Goal: Transaction & Acquisition: Subscribe to service/newsletter

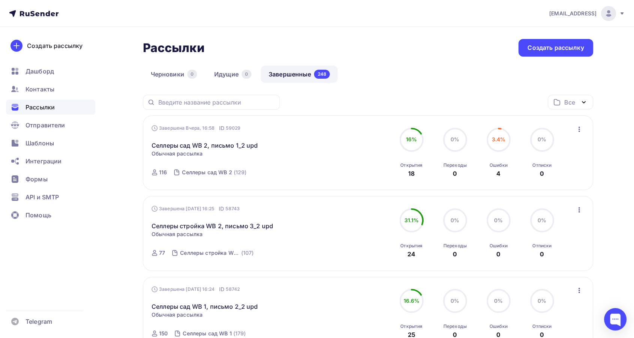
click at [54, 79] on ul "Дашборд Контакты Рассылки Отправители Шаблоны Интеграции Формы API и SMTP Помощь" at bounding box center [50, 145] width 89 height 163
click at [51, 86] on span "Контакты" at bounding box center [40, 89] width 29 height 9
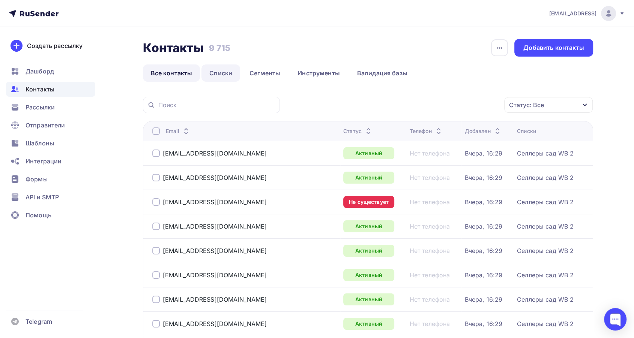
click at [217, 75] on link "Списки" at bounding box center [220, 73] width 39 height 17
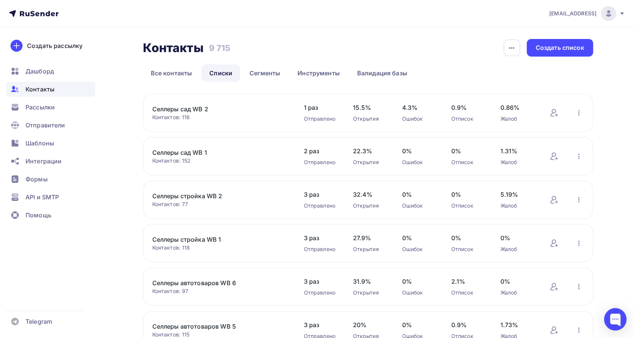
drag, startPoint x: 213, startPoint y: 153, endPoint x: 151, endPoint y: 150, distance: 62.7
click at [151, 150] on div "Селлеры сад WB 1 Контактов: 152 Добавить контакты Переименовать список Скачать …" at bounding box center [368, 156] width 450 height 38
copy link "Селлеры сад WB 1"
click at [556, 45] on div "Создать список" at bounding box center [560, 48] width 48 height 9
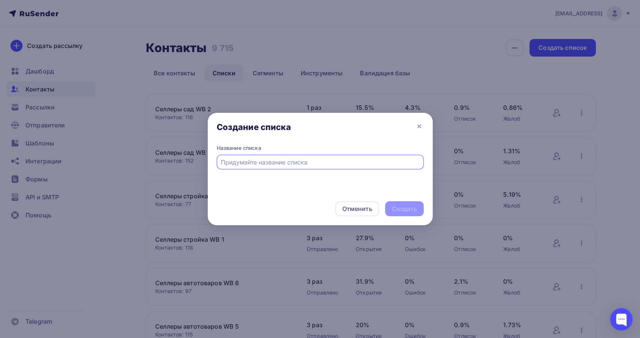
click at [262, 162] on input "text" at bounding box center [320, 162] width 198 height 9
click at [252, 163] on input "Селлеры сад WB 1" at bounding box center [320, 162] width 198 height 9
type input "Селлеры техника WB 1"
click at [408, 211] on div "Создать" at bounding box center [404, 209] width 25 height 9
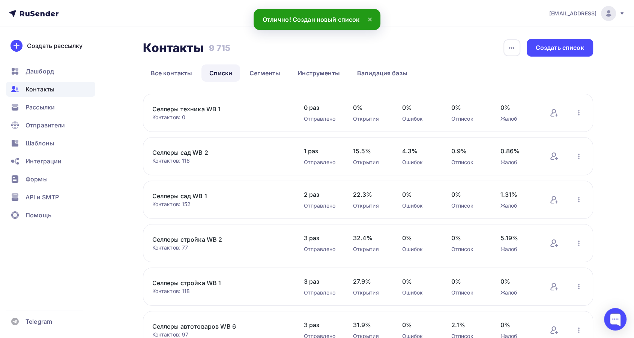
click at [204, 111] on link "Селлеры техника WB 1" at bounding box center [216, 109] width 128 height 9
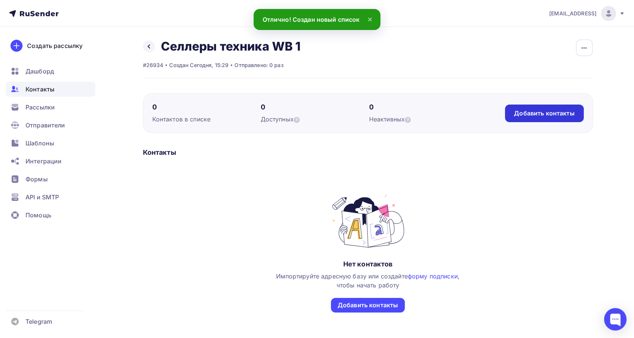
click at [551, 111] on div "Добавить контакты" at bounding box center [544, 113] width 60 height 9
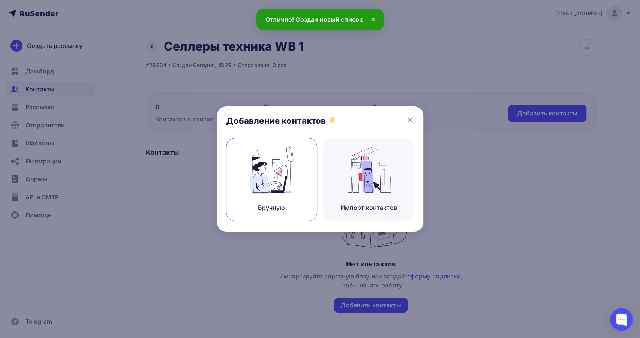
click at [298, 189] on div "Вручную" at bounding box center [271, 179] width 91 height 83
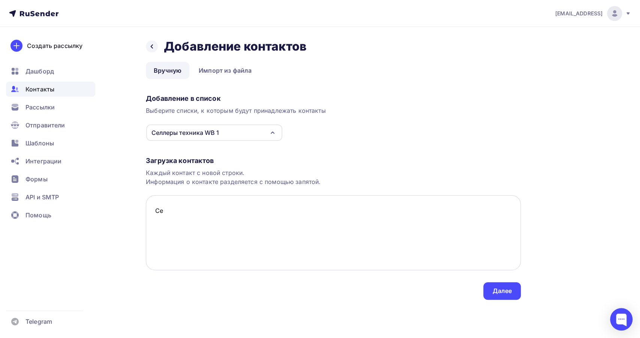
type textarea "С"
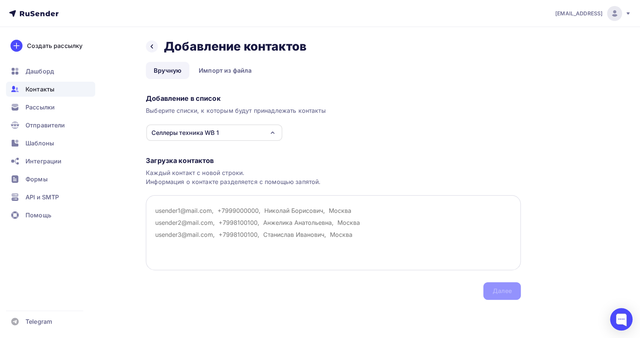
click at [231, 214] on textarea at bounding box center [333, 232] width 375 height 75
paste textarea "info@halodif.ru legal@med-magazin.ru development@battery-opt.ru isidora44@mail.…"
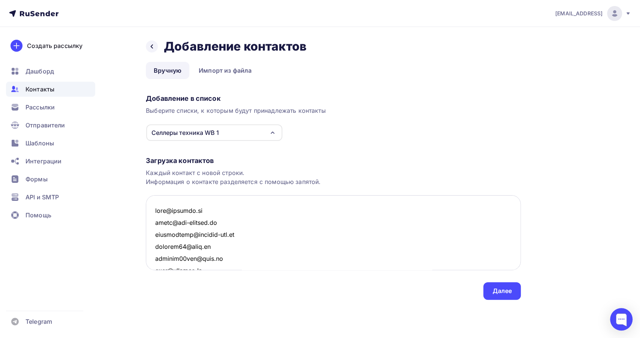
scroll to position [3066, 0]
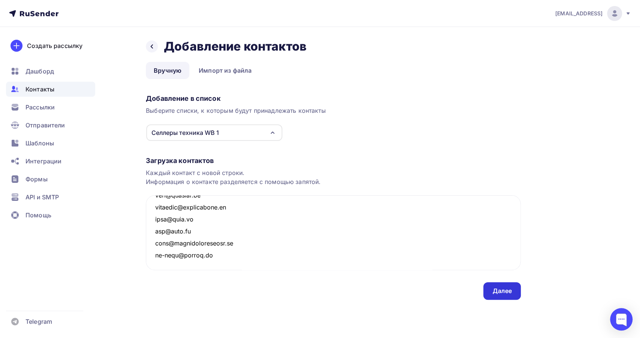
type textarea "info@halodif.ru legal@med-magazin.ru development@battery-opt.ru isidora44@mail.…"
click at [497, 287] on div "Далее" at bounding box center [503, 291] width 20 height 9
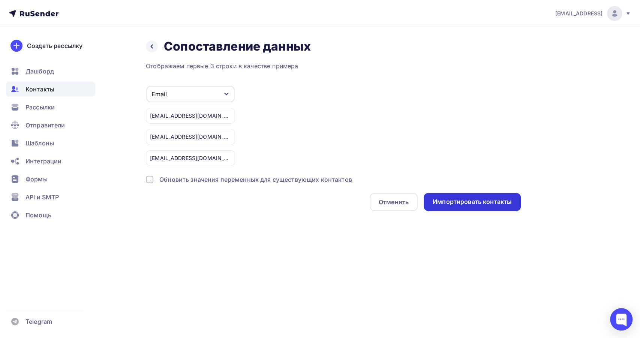
click at [456, 201] on div "Импортировать контакты" at bounding box center [472, 202] width 79 height 9
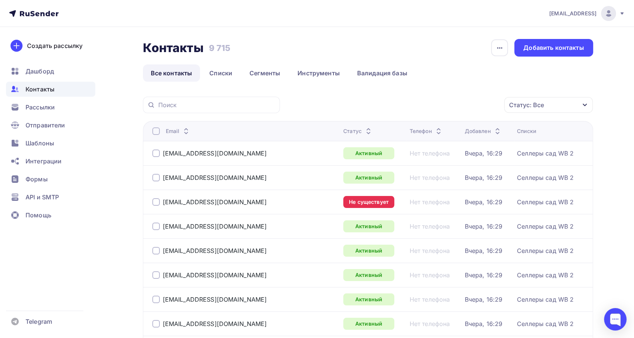
click at [34, 87] on span "Контакты" at bounding box center [40, 89] width 29 height 9
click at [223, 73] on link "Списки" at bounding box center [220, 73] width 39 height 17
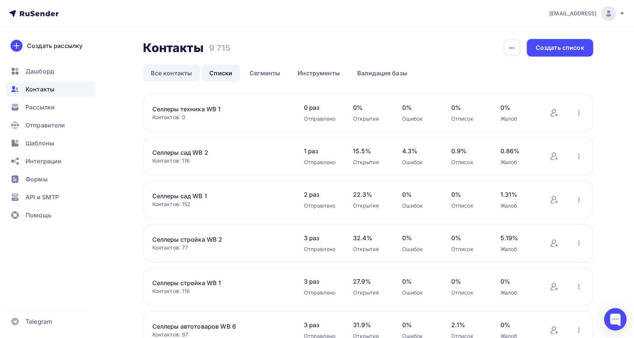
click at [160, 74] on link "Все контакты" at bounding box center [171, 73] width 57 height 17
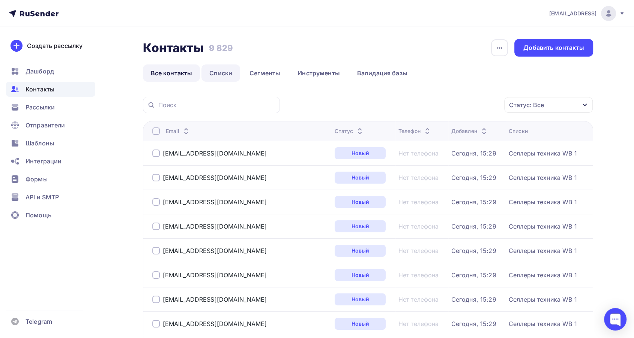
click at [227, 73] on link "Списки" at bounding box center [220, 73] width 39 height 17
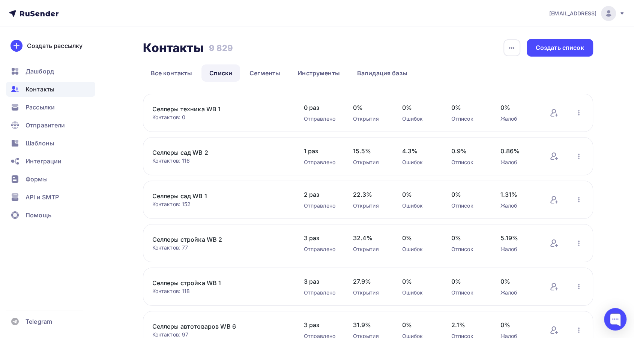
click at [192, 108] on link "Селлеры техника WB 1" at bounding box center [216, 109] width 128 height 9
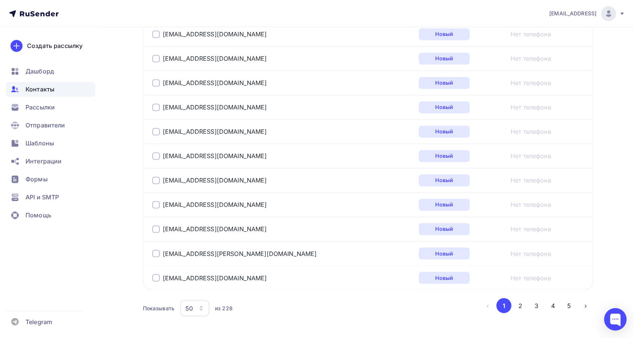
scroll to position [1219, 0]
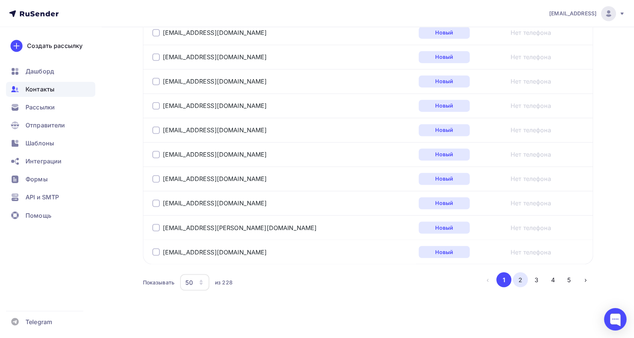
click at [524, 280] on button "2" at bounding box center [520, 279] width 15 height 15
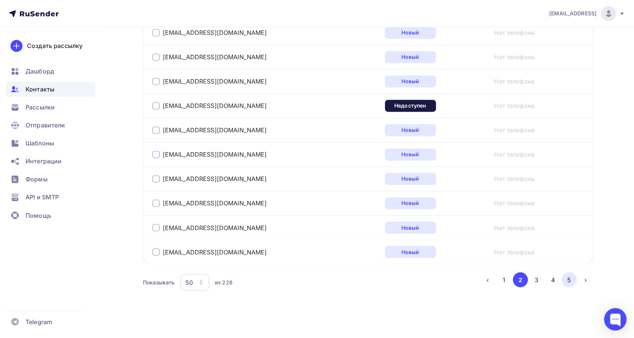
click at [571, 277] on button "5" at bounding box center [569, 279] width 15 height 15
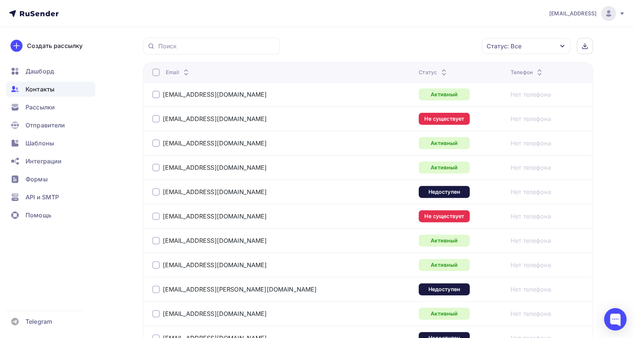
click at [157, 72] on div at bounding box center [156, 73] width 8 height 8
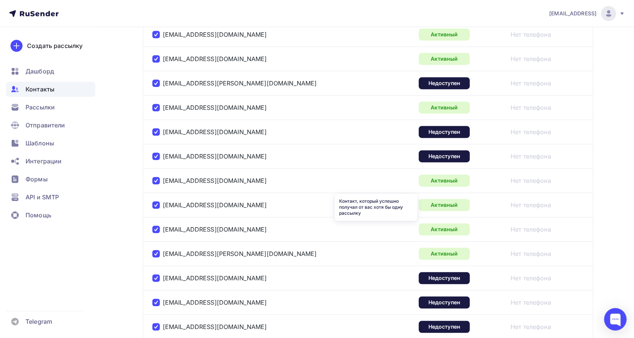
scroll to position [100, 0]
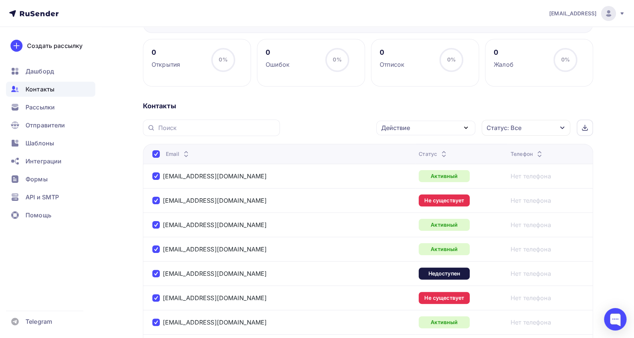
click at [459, 128] on div "Действие" at bounding box center [425, 128] width 99 height 15
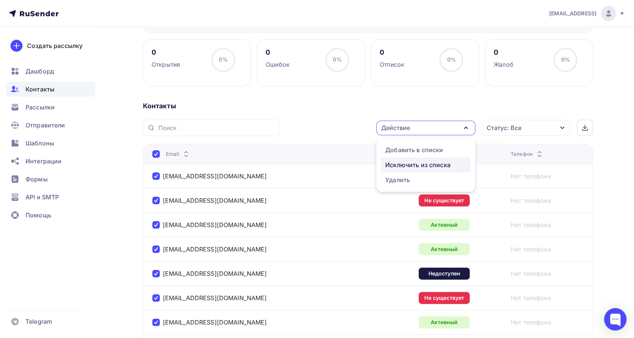
click at [444, 162] on div "Исключить из списка" at bounding box center [417, 165] width 65 height 9
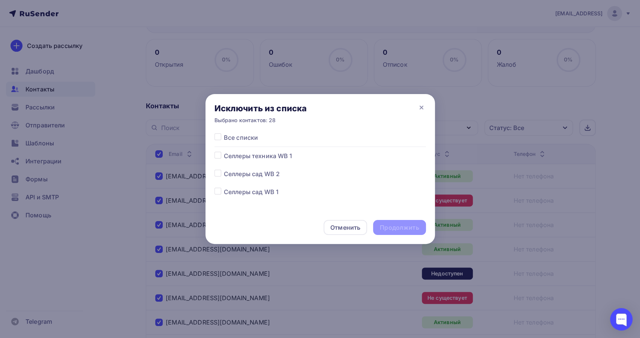
click at [224, 152] on label at bounding box center [224, 152] width 0 height 0
click at [219, 155] on input "checkbox" at bounding box center [218, 155] width 7 height 7
checkbox input "true"
click at [410, 230] on div "Продолжить" at bounding box center [399, 228] width 39 height 9
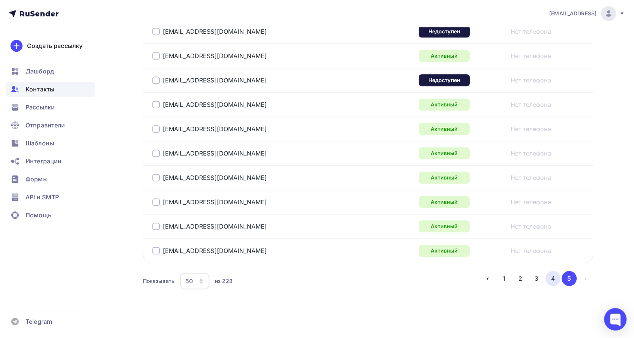
click at [550, 278] on button "4" at bounding box center [553, 278] width 15 height 15
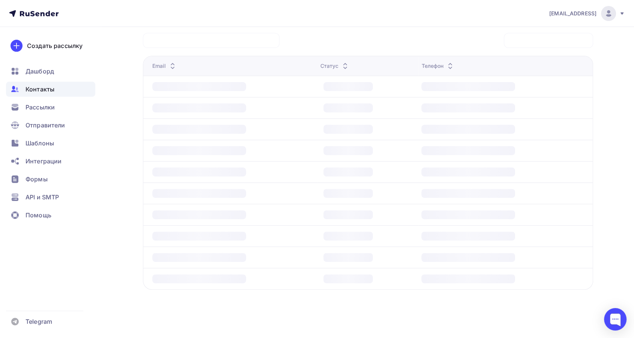
scroll to position [182, 0]
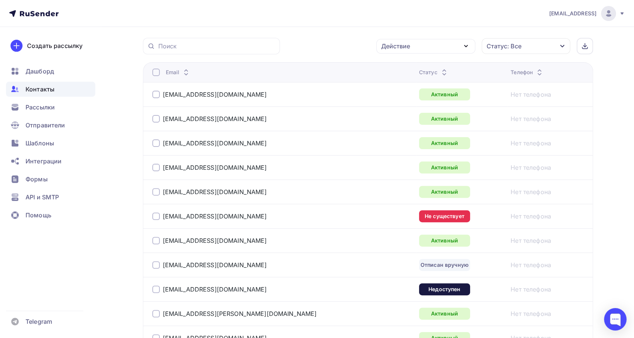
click at [154, 72] on div at bounding box center [156, 73] width 8 height 8
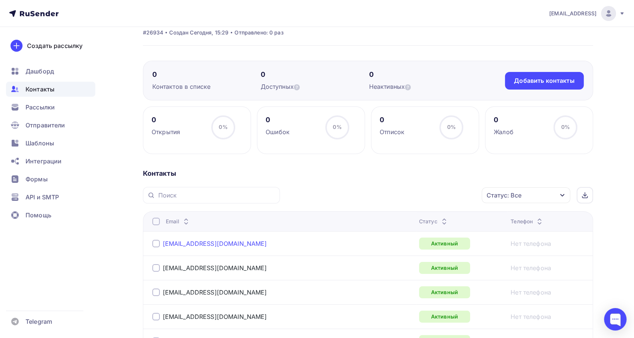
scroll to position [83, 0]
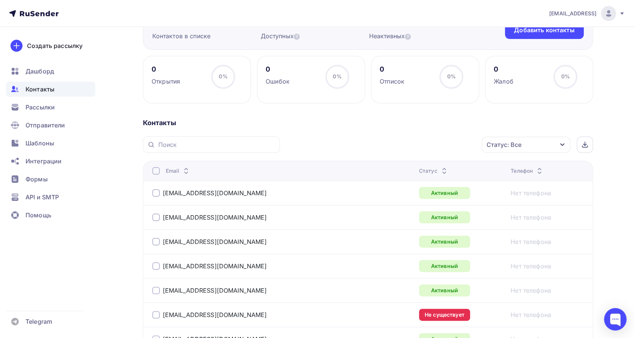
click at [155, 169] on div at bounding box center [156, 171] width 8 height 8
click at [463, 141] on icon "button" at bounding box center [466, 144] width 9 height 9
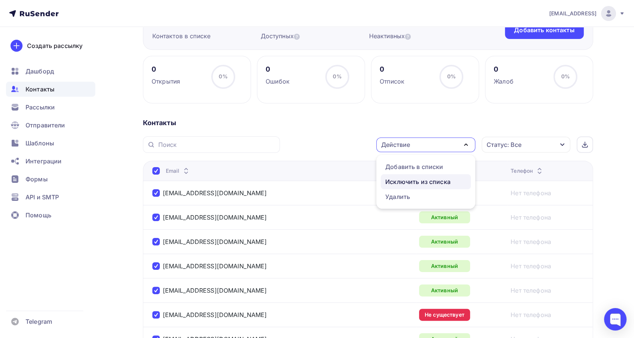
click at [447, 184] on div "Исключить из списка" at bounding box center [417, 181] width 65 height 9
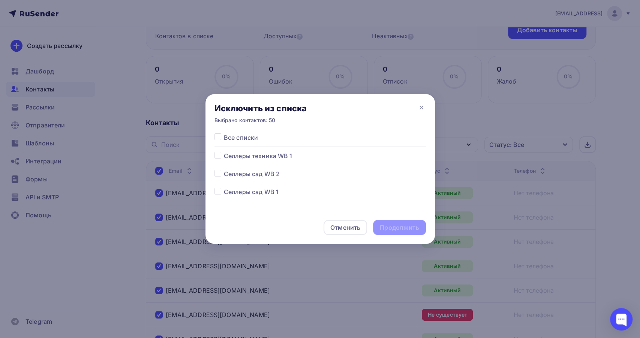
click at [224, 152] on label at bounding box center [224, 152] width 0 height 0
click at [219, 156] on input "checkbox" at bounding box center [218, 155] width 7 height 7
checkbox input "true"
click at [407, 231] on div "Продолжить" at bounding box center [399, 228] width 39 height 9
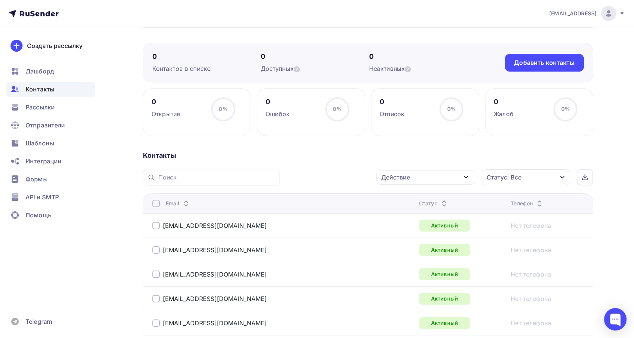
scroll to position [46, 0]
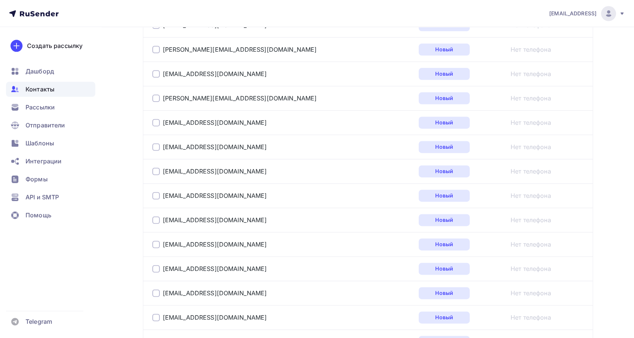
scroll to position [1219, 0]
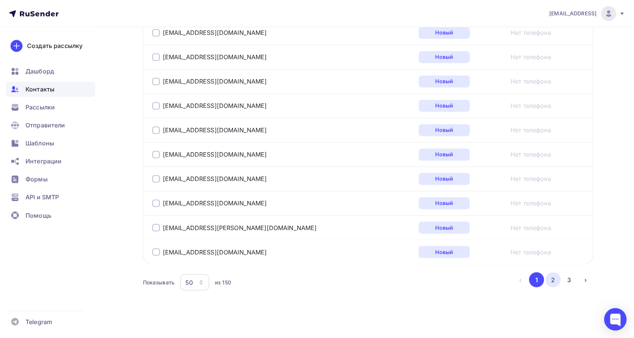
click at [552, 276] on button "2" at bounding box center [553, 279] width 15 height 15
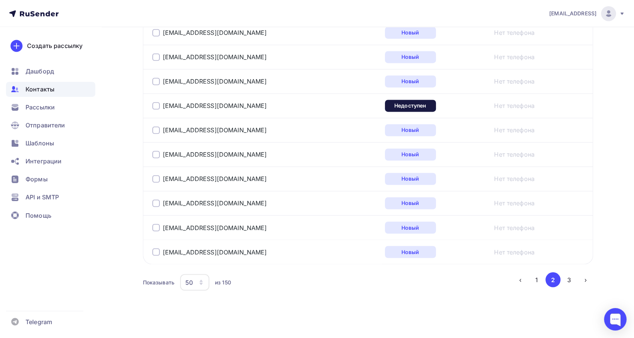
click at [156, 102] on div at bounding box center [156, 106] width 8 height 8
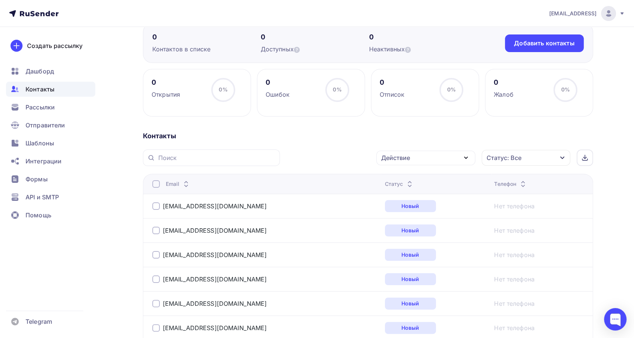
scroll to position [52, 0]
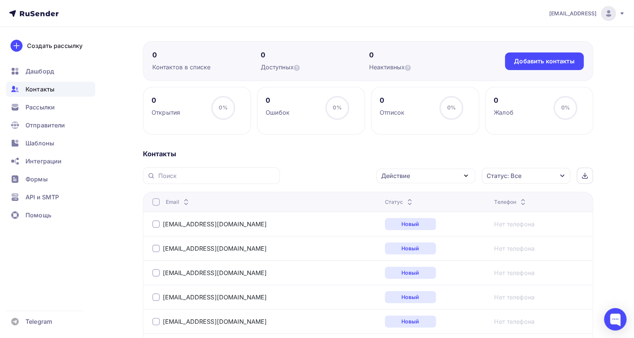
drag, startPoint x: 468, startPoint y: 175, endPoint x: 463, endPoint y: 178, distance: 5.9
click at [467, 175] on icon "button" at bounding box center [466, 175] width 9 height 9
click at [440, 209] on div "Исключить из списка" at bounding box center [417, 213] width 65 height 9
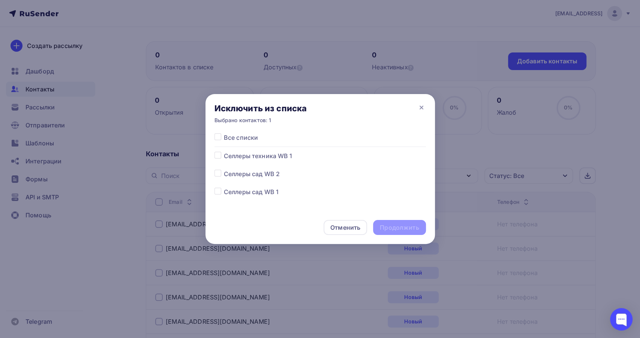
click at [224, 152] on label at bounding box center [224, 152] width 0 height 0
click at [217, 157] on input "checkbox" at bounding box center [218, 155] width 7 height 7
checkbox input "true"
click at [405, 228] on div "Продолжить" at bounding box center [399, 228] width 39 height 9
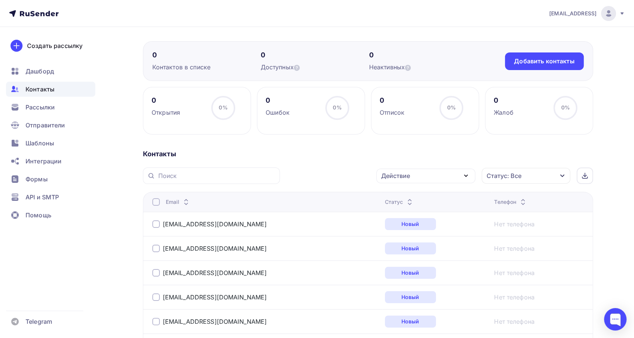
scroll to position [1219, 0]
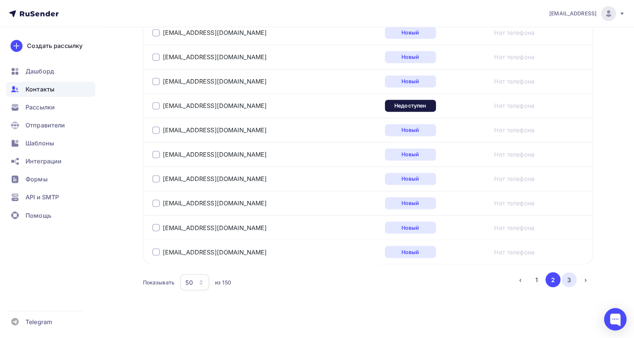
click at [565, 276] on button "3" at bounding box center [569, 279] width 15 height 15
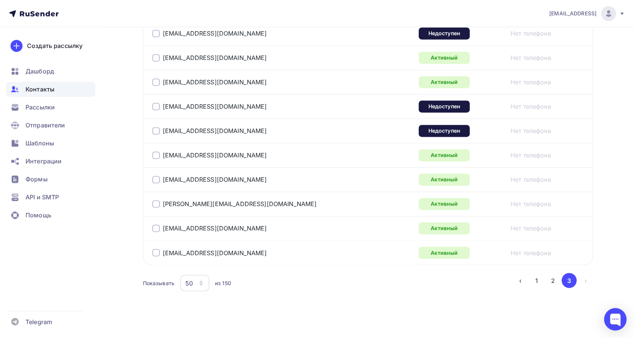
scroll to position [1195, 0]
click at [206, 279] on div "50" at bounding box center [194, 282] width 29 height 17
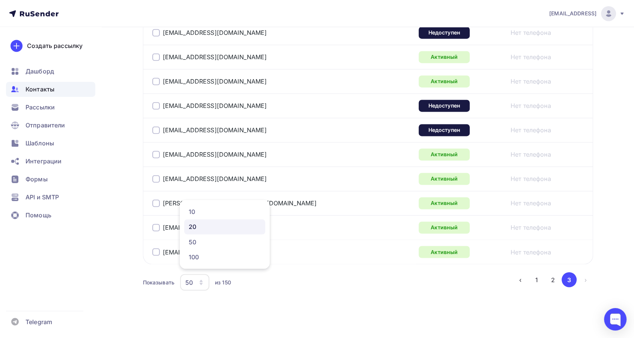
click at [213, 228] on div "20" at bounding box center [225, 227] width 72 height 9
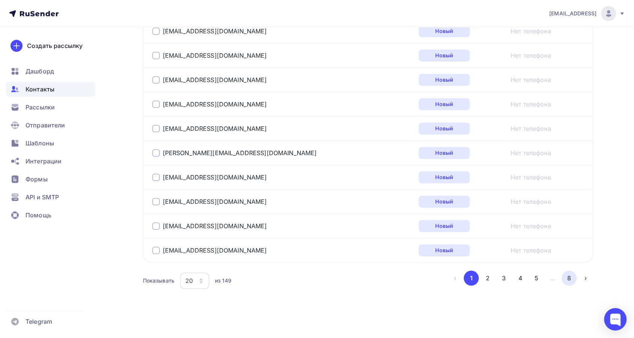
click at [567, 281] on button "8" at bounding box center [569, 278] width 15 height 15
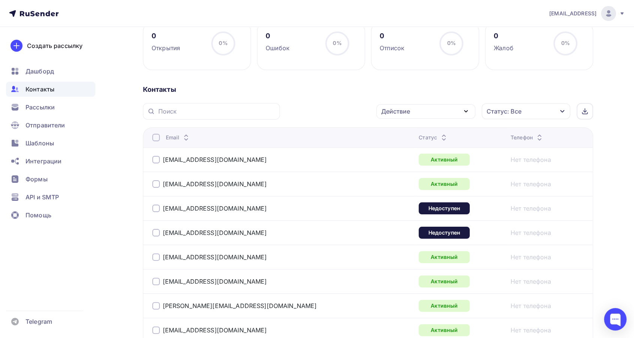
scroll to position [54, 0]
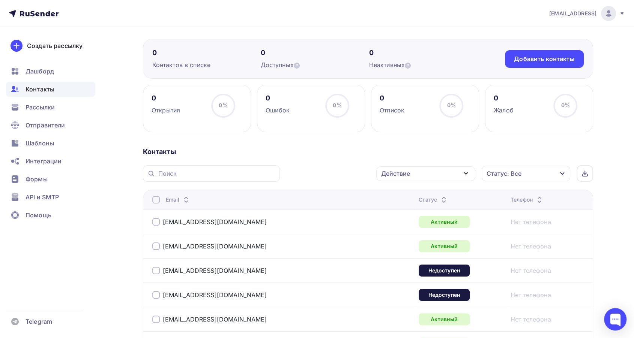
click at [156, 199] on div at bounding box center [156, 200] width 8 height 8
click at [462, 175] on icon "button" at bounding box center [466, 173] width 9 height 9
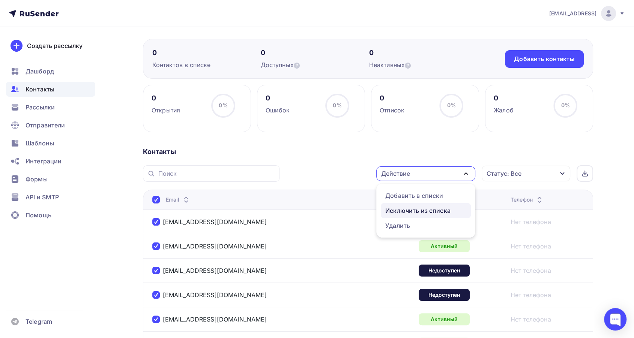
click at [433, 207] on div "Исключить из списка" at bounding box center [417, 210] width 65 height 9
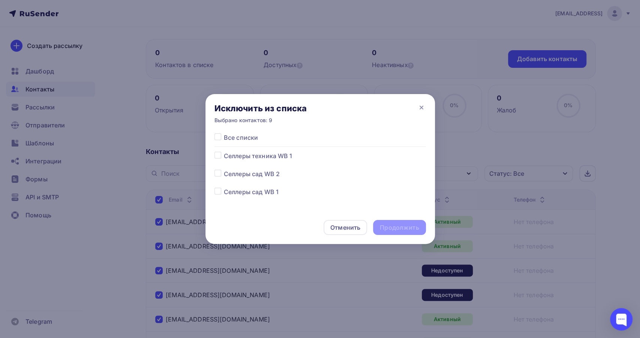
click at [224, 152] on label at bounding box center [224, 152] width 0 height 0
click at [221, 157] on input "checkbox" at bounding box center [218, 155] width 7 height 7
checkbox input "true"
click at [397, 231] on div "Продолжить" at bounding box center [399, 228] width 39 height 9
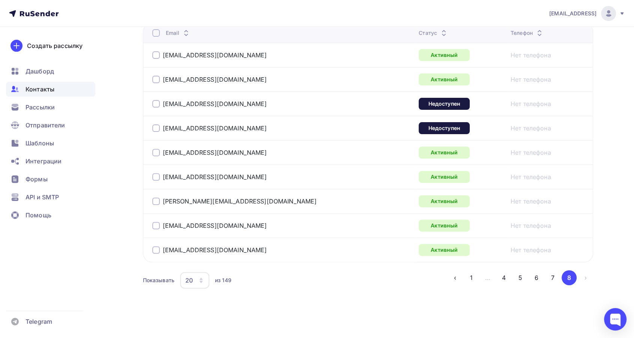
click at [555, 276] on button "7" at bounding box center [553, 278] width 15 height 15
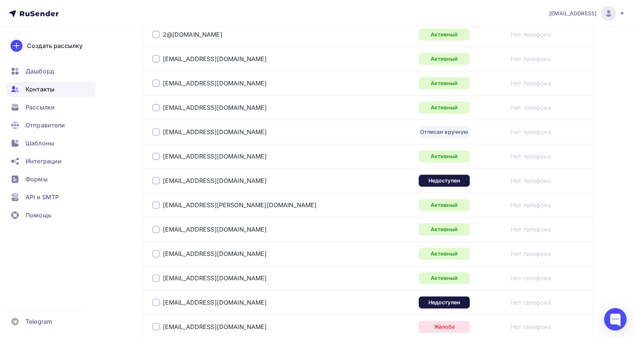
scroll to position [140, 0]
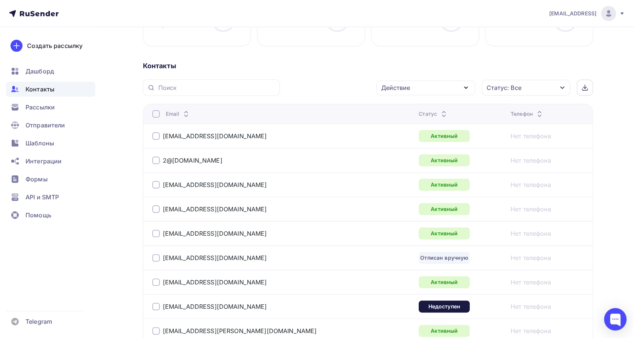
click at [156, 115] on div at bounding box center [156, 114] width 8 height 8
drag, startPoint x: 156, startPoint y: 114, endPoint x: 171, endPoint y: 115, distance: 14.7
click at [154, 114] on div at bounding box center [156, 114] width 8 height 8
click at [459, 90] on div "Действие" at bounding box center [425, 88] width 99 height 15
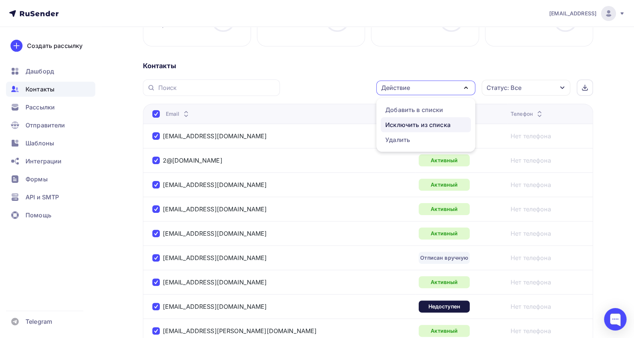
click at [439, 125] on div "Исключить из списка" at bounding box center [417, 124] width 65 height 9
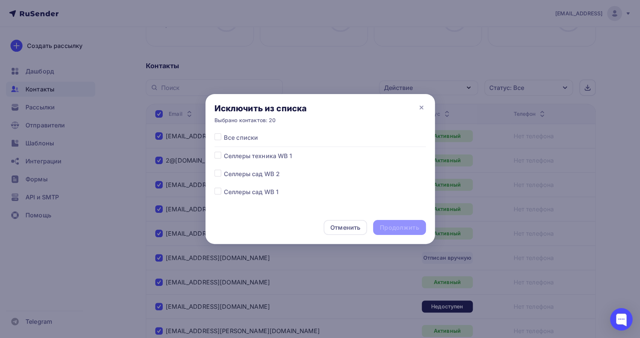
click at [224, 152] on label at bounding box center [224, 152] width 0 height 0
click at [217, 153] on input "checkbox" at bounding box center [218, 155] width 7 height 7
checkbox input "true"
click at [407, 226] on div "Продолжить" at bounding box center [399, 228] width 39 height 9
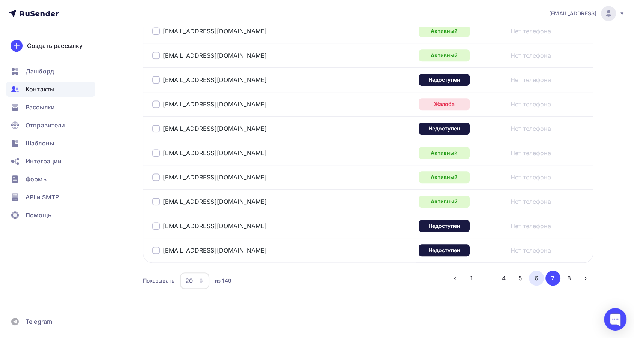
drag, startPoint x: 537, startPoint y: 278, endPoint x: 532, endPoint y: 278, distance: 4.9
click at [537, 278] on button "6" at bounding box center [536, 278] width 15 height 15
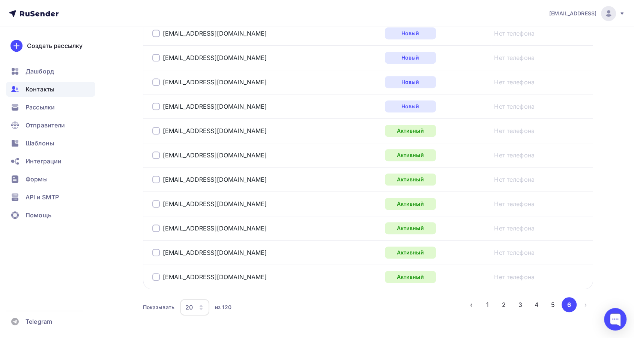
scroll to position [489, 0]
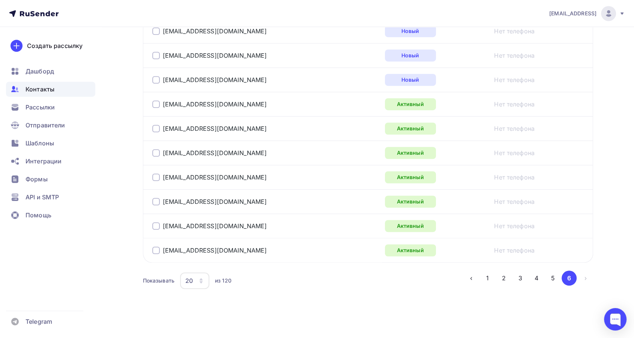
click at [156, 105] on div at bounding box center [156, 105] width 8 height 8
click at [154, 125] on div at bounding box center [156, 129] width 8 height 8
click at [157, 153] on div at bounding box center [156, 153] width 8 height 8
drag, startPoint x: 156, startPoint y: 178, endPoint x: 157, endPoint y: 203, distance: 24.8
click at [156, 178] on div at bounding box center [156, 178] width 8 height 8
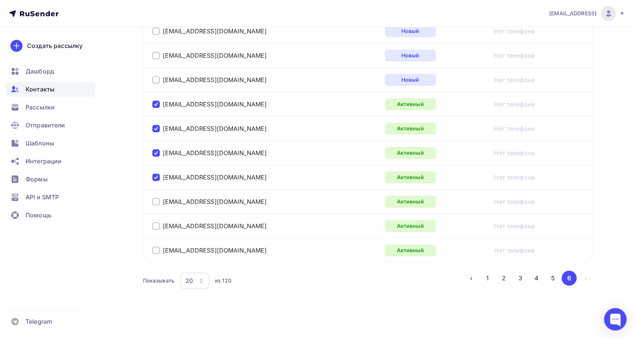
click at [153, 201] on div at bounding box center [156, 202] width 8 height 8
click at [155, 226] on div at bounding box center [156, 227] width 8 height 8
click at [155, 250] on div at bounding box center [156, 251] width 8 height 8
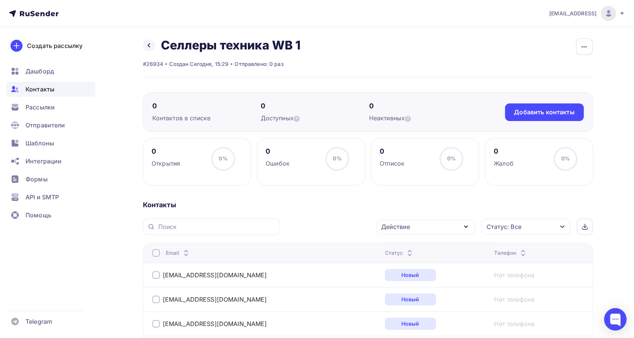
scroll to position [0, 0]
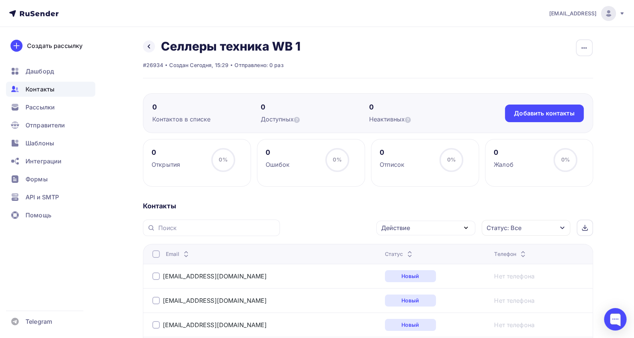
click at [468, 227] on icon "button" at bounding box center [466, 228] width 9 height 9
click at [440, 263] on div "Исключить из списка" at bounding box center [417, 265] width 65 height 9
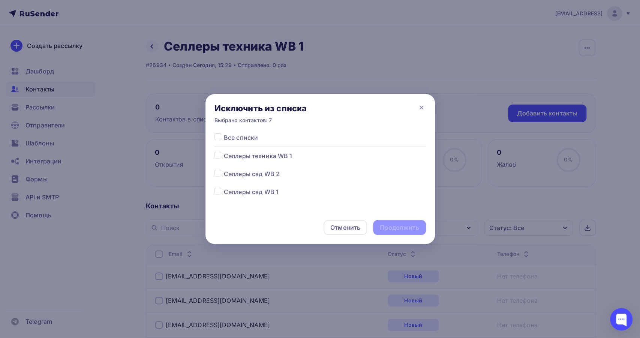
click at [224, 152] on label at bounding box center [224, 152] width 0 height 0
click at [220, 157] on input "checkbox" at bounding box center [218, 155] width 7 height 7
checkbox input "true"
click at [415, 231] on div "Продолжить" at bounding box center [399, 228] width 39 height 9
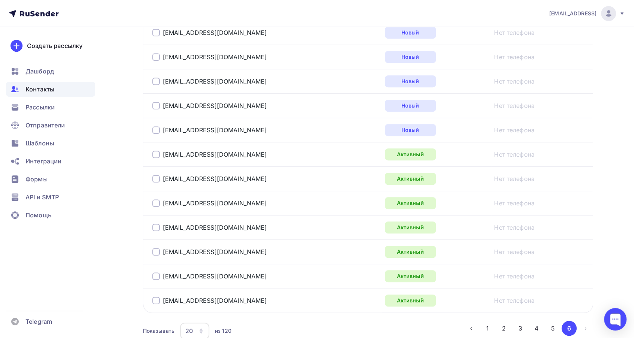
scroll to position [489, 0]
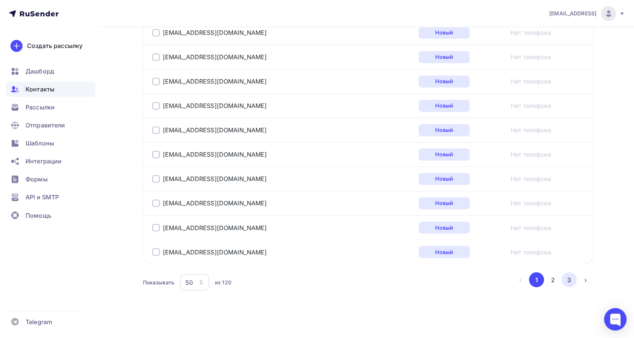
click at [569, 273] on button "3" at bounding box center [569, 279] width 15 height 15
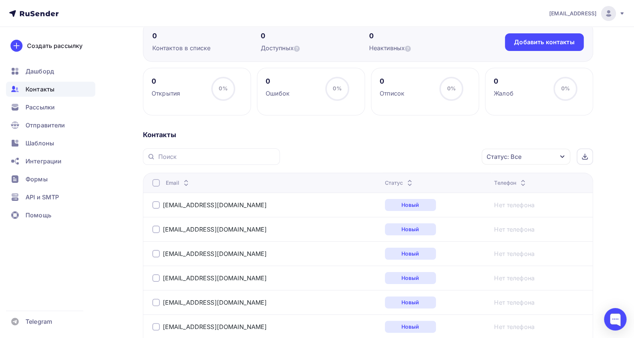
scroll to position [69, 0]
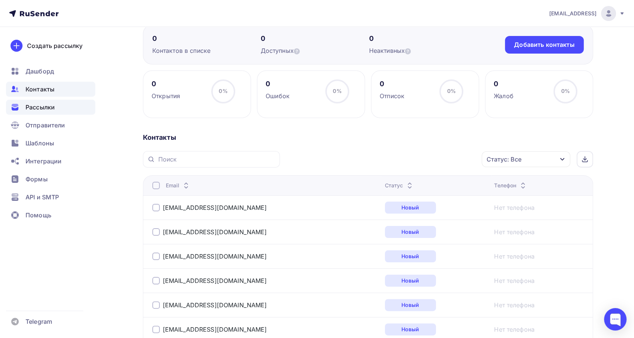
click at [40, 107] on span "Рассылки" at bounding box center [40, 107] width 29 height 9
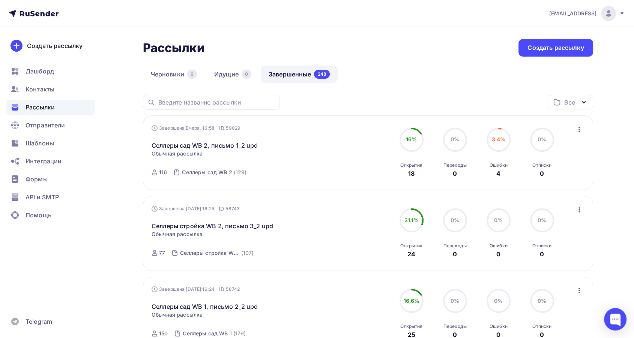
click at [580, 129] on icon "button" at bounding box center [579, 129] width 9 height 9
click at [543, 179] on div "Копировать в новую" at bounding box center [545, 178] width 77 height 9
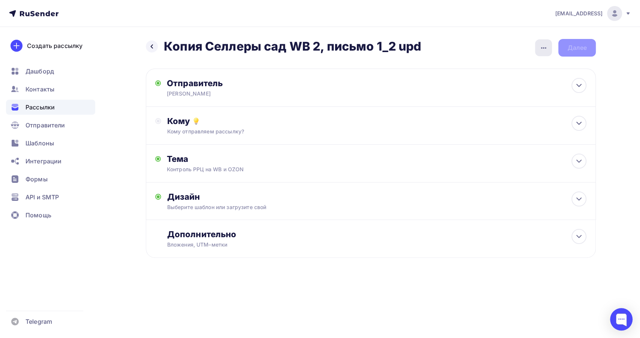
click at [537, 44] on div "button" at bounding box center [543, 47] width 17 height 17
click at [532, 84] on div "Переименовать рассылку" at bounding box center [504, 86] width 93 height 9
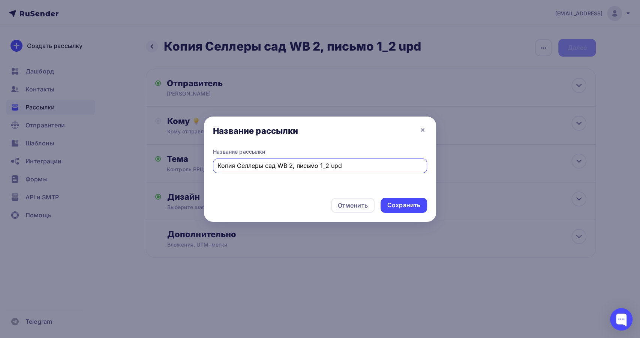
drag, startPoint x: 237, startPoint y: 165, endPoint x: 212, endPoint y: 159, distance: 25.4
click at [212, 159] on div "Название рассылки Копия Селлеры сад WB 2, письмо 1_2 upd" at bounding box center [320, 170] width 232 height 44
drag, startPoint x: 246, startPoint y: 168, endPoint x: 255, endPoint y: 169, distance: 9.1
click at [255, 169] on input "Селлеры сад WB 2, письмо 1_2 upd" at bounding box center [321, 165] width 206 height 9
click at [283, 167] on input "Селлеры техника WB 2, письмо 1_2 upd" at bounding box center [321, 165] width 206 height 9
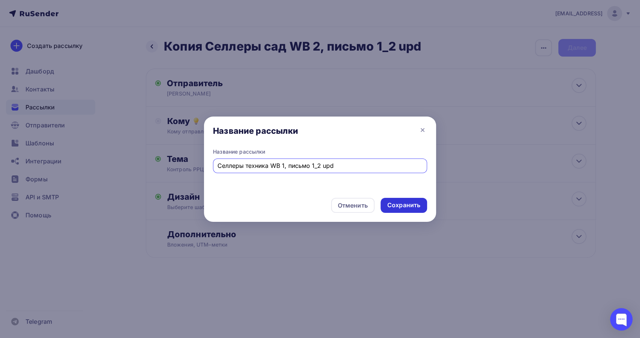
type input "Селлеры техника WB 1, письмо 1_2 upd"
click at [419, 206] on div "Сохранить" at bounding box center [404, 205] width 33 height 9
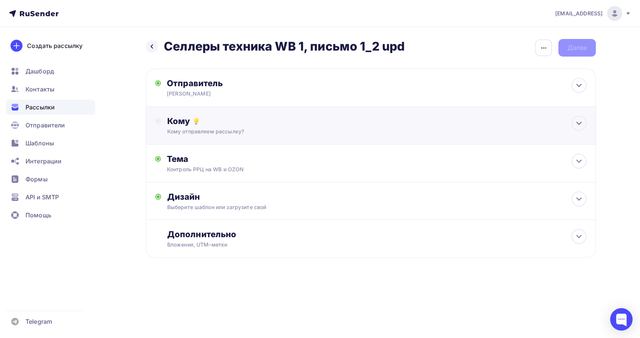
click at [324, 128] on div "Кому отправляем рассылку?" at bounding box center [356, 132] width 378 height 8
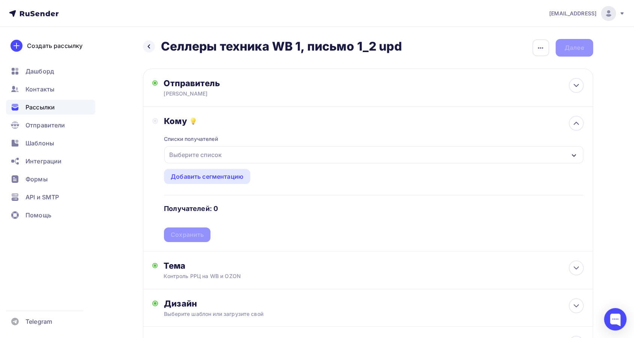
click at [319, 155] on div "Выберите список" at bounding box center [373, 154] width 419 height 17
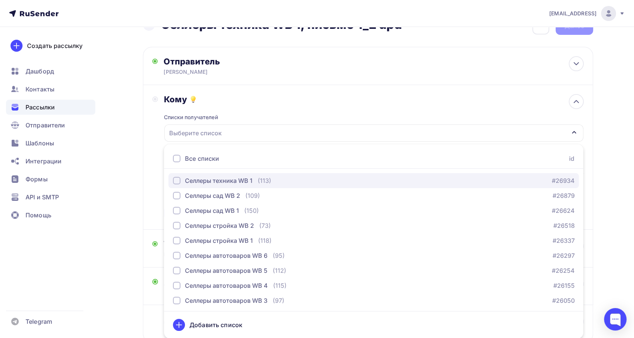
click at [253, 180] on div "Селлеры техника WB 1 (113)" at bounding box center [222, 180] width 98 height 9
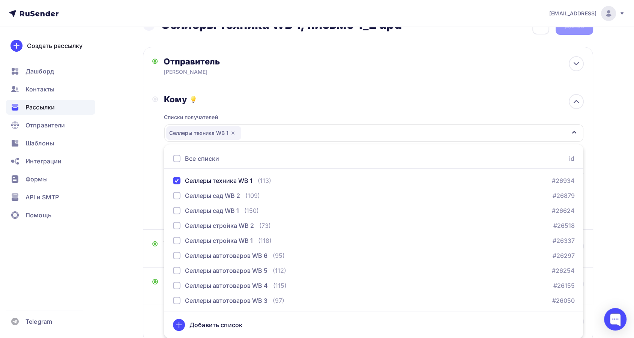
click at [152, 174] on div "Кому Списки получателей Селлеры техника WB 1 Все списки id Селлеры техника WB 1…" at bounding box center [367, 157] width 431 height 126
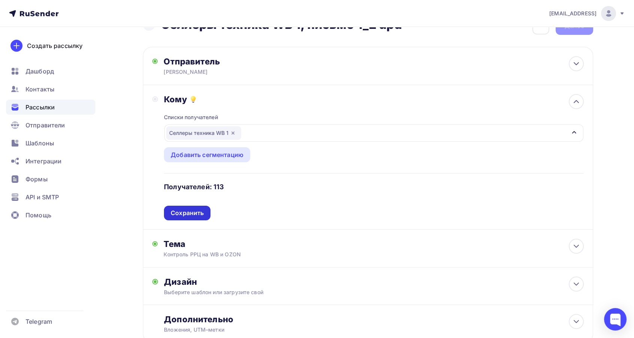
click at [189, 214] on div "Сохранить" at bounding box center [187, 213] width 33 height 9
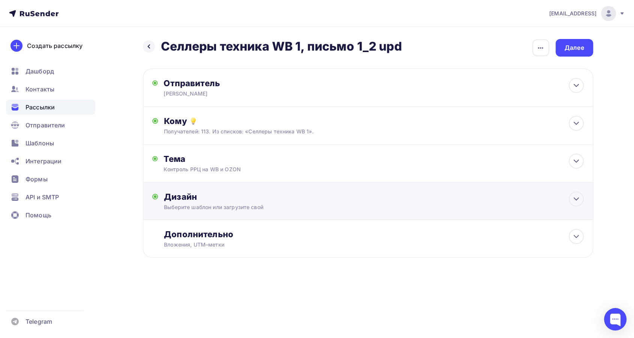
scroll to position [0, 0]
click at [298, 212] on div "Дизайн Выберите шаблон или загрузите свой Размер письма: 122 Kb Заменить шаблон…" at bounding box center [370, 206] width 431 height 28
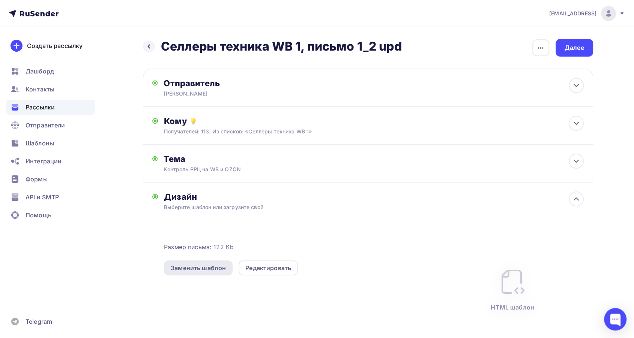
click at [213, 264] on div "Заменить шаблон" at bounding box center [198, 268] width 55 height 9
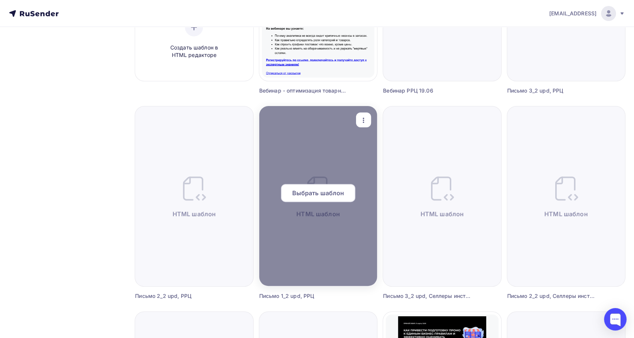
scroll to position [208, 0]
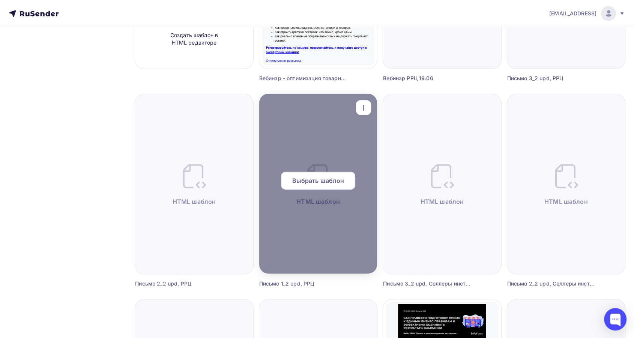
click at [322, 186] on div "Выбрать шаблон" at bounding box center [318, 181] width 74 height 18
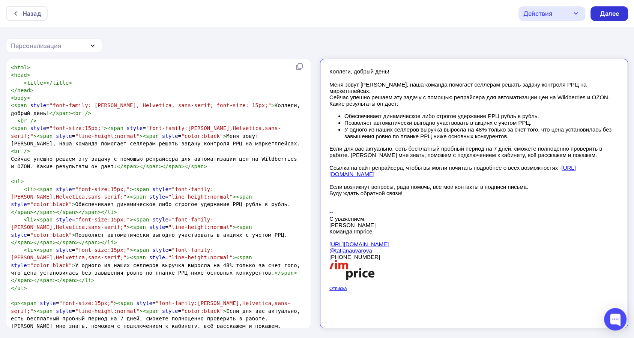
click at [611, 15] on div "Далее" at bounding box center [610, 13] width 20 height 9
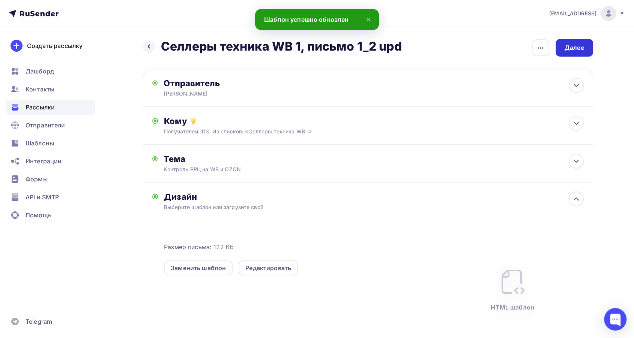
click at [566, 47] on div "Далее" at bounding box center [575, 48] width 20 height 9
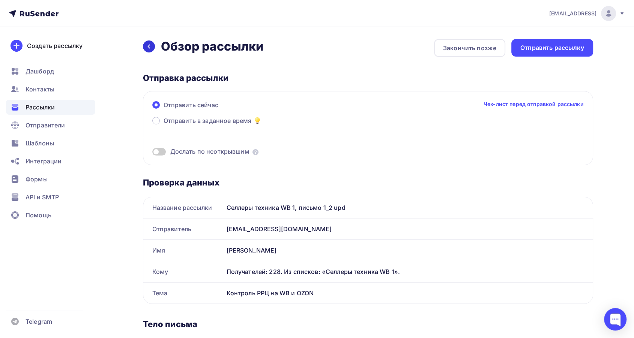
click at [148, 46] on icon at bounding box center [148, 47] width 2 height 4
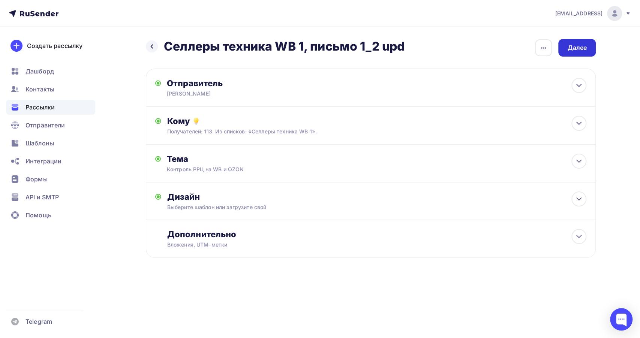
click at [585, 44] on div "Далее" at bounding box center [578, 48] width 20 height 9
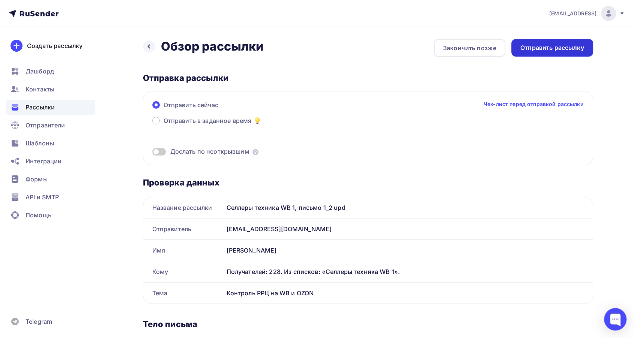
click at [562, 48] on div "Отправить рассылку" at bounding box center [552, 48] width 64 height 9
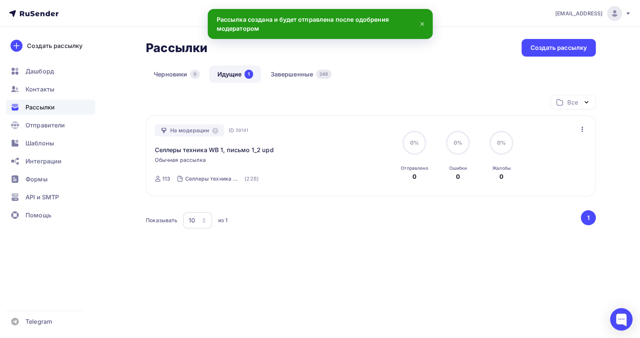
click at [41, 109] on span "Рассылки" at bounding box center [40, 107] width 29 height 9
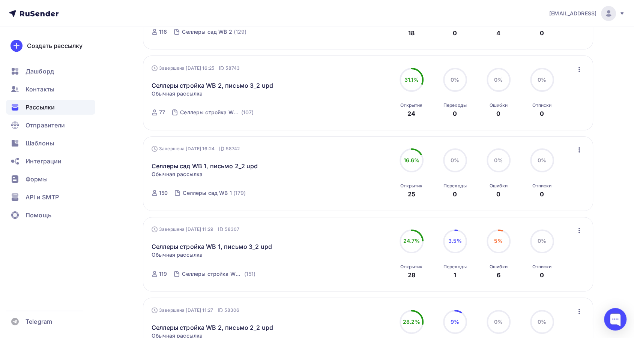
scroll to position [155, 0]
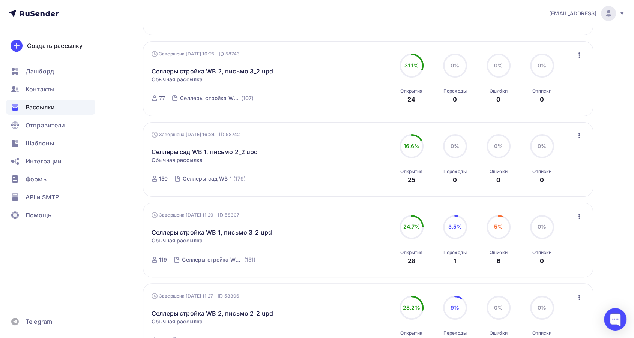
click at [579, 134] on icon "button" at bounding box center [579, 135] width 9 height 9
drag, startPoint x: 552, startPoint y: 186, endPoint x: 465, endPoint y: 180, distance: 87.3
click at [552, 187] on div "Копировать в новую" at bounding box center [545, 185] width 77 height 9
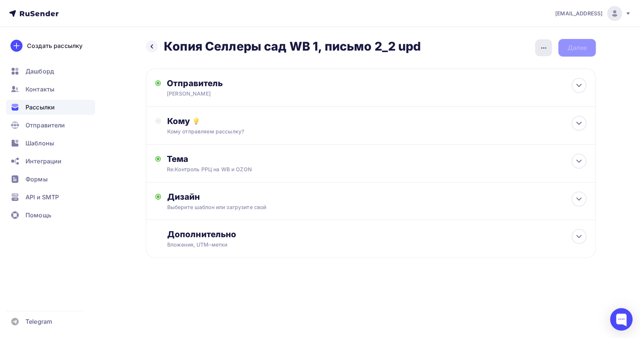
click at [541, 48] on icon "button" at bounding box center [543, 48] width 5 height 2
click at [535, 87] on div "Переименовать рассылку" at bounding box center [504, 86] width 93 height 9
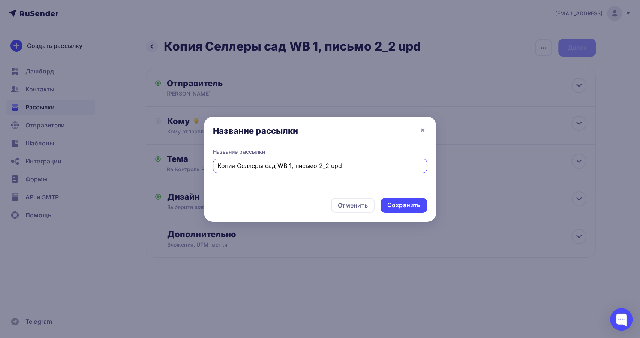
drag, startPoint x: 237, startPoint y: 167, endPoint x: 180, endPoint y: 161, distance: 57.3
click at [180, 162] on div "Название рассылки Название рассылки Копия Селлеры сад WB 1, письмо 2_2 upd Отме…" at bounding box center [320, 169] width 640 height 338
type input "Селлеры сад WB 1, письмо 2_2 upd"
click at [422, 204] on div "Сохранить" at bounding box center [404, 205] width 47 height 15
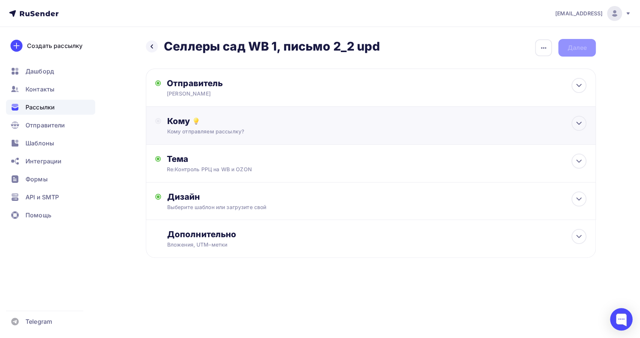
click at [275, 134] on div "Кому отправляем рассылку?" at bounding box center [356, 132] width 378 height 8
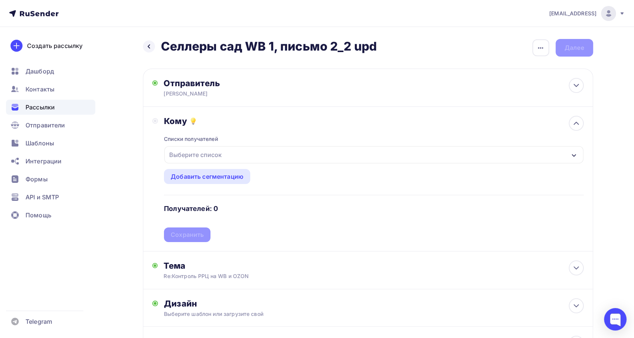
click at [270, 156] on div "Выберите список" at bounding box center [373, 154] width 419 height 17
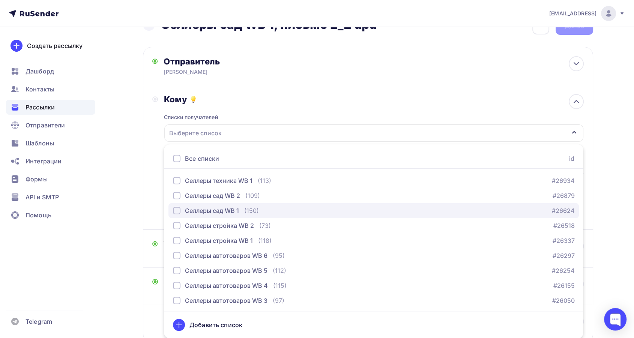
click at [243, 208] on div "Селлеры сад WB 1 (150)" at bounding box center [216, 210] width 86 height 9
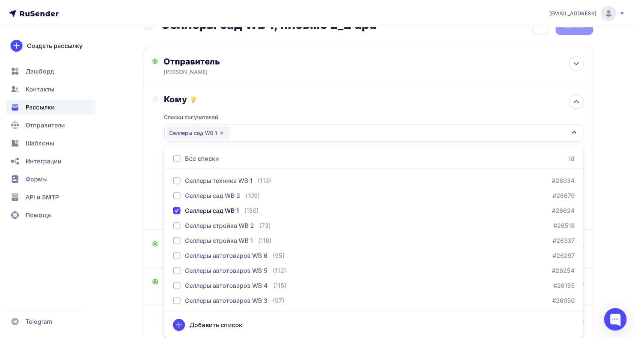
click at [155, 208] on div "Кому Списки получателей Селлеры сад WB 1 Все списки id Селлеры техника WB 1 (11…" at bounding box center [367, 157] width 431 height 126
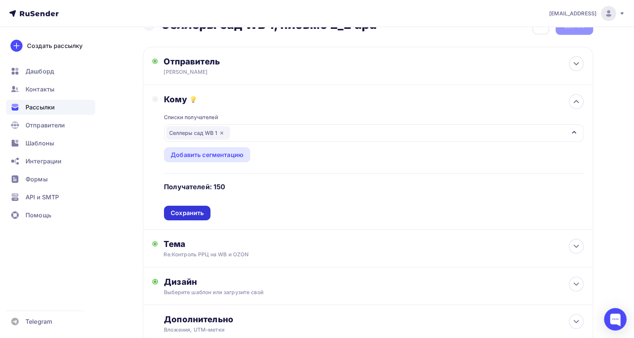
click at [195, 212] on div "Сохранить" at bounding box center [187, 213] width 33 height 9
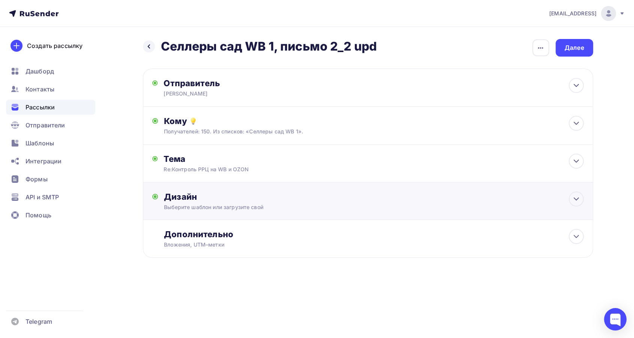
scroll to position [0, 0]
click at [577, 46] on div "Далее" at bounding box center [578, 48] width 20 height 9
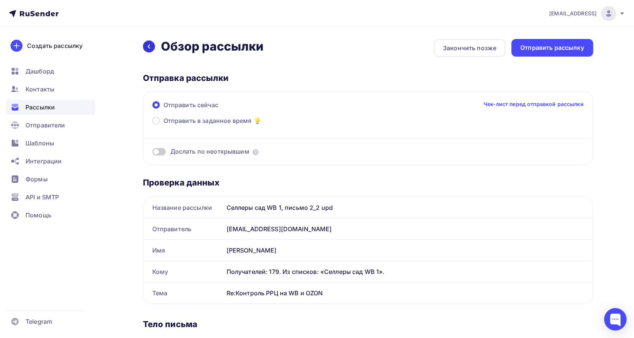
click at [149, 48] on icon at bounding box center [149, 47] width 6 height 6
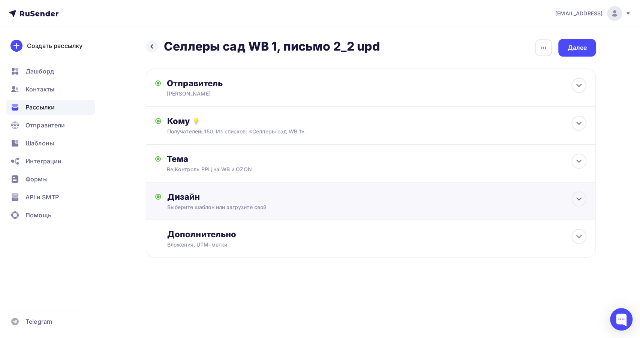
click at [195, 204] on div "Выберите шаблон или загрузите свой" at bounding box center [356, 208] width 378 height 8
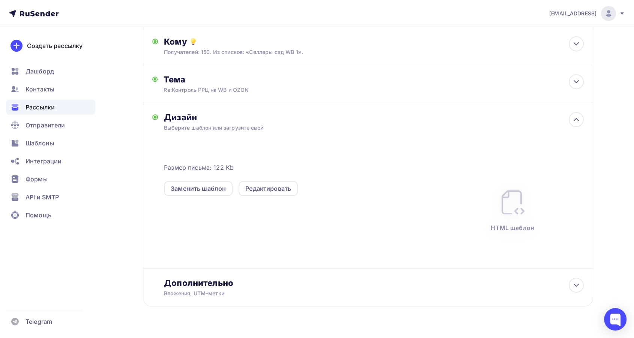
scroll to position [96, 0]
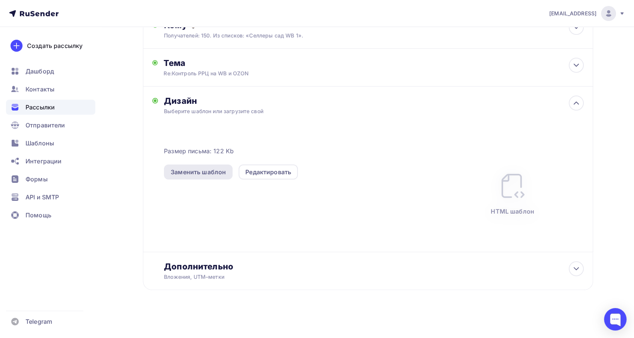
click at [224, 169] on div "Заменить шаблон" at bounding box center [198, 172] width 55 height 9
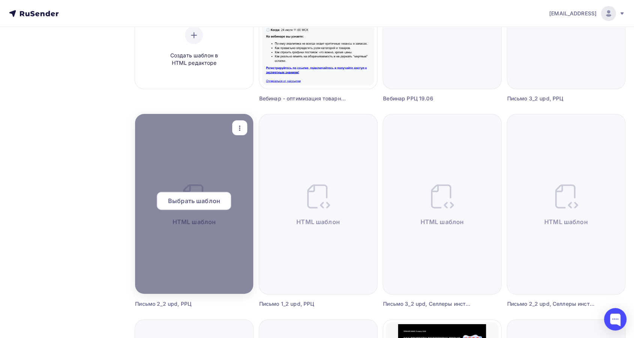
scroll to position [208, 0]
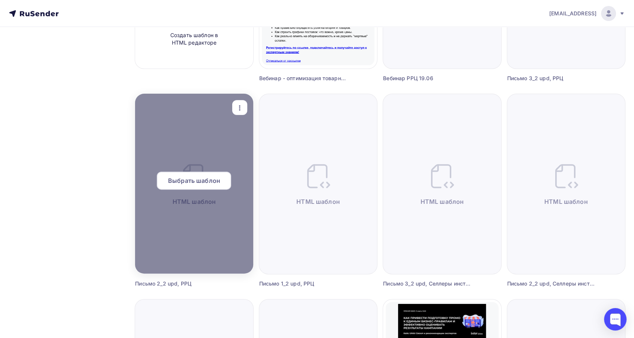
click at [210, 186] on div "Выбрать шаблон" at bounding box center [194, 181] width 74 height 18
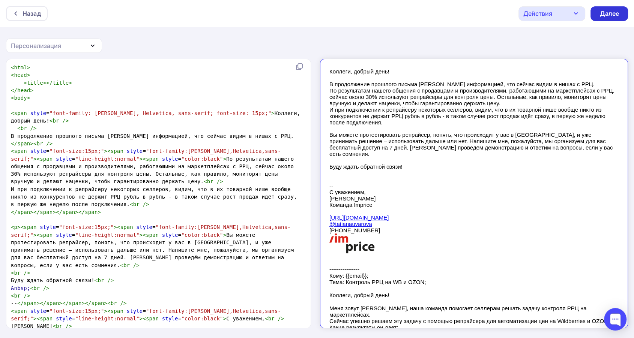
click at [605, 13] on div "Далее" at bounding box center [610, 13] width 20 height 9
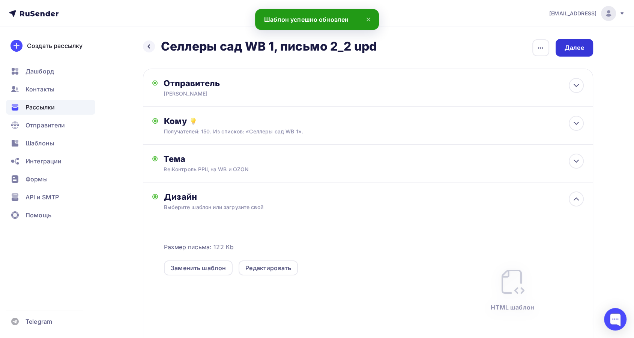
click at [571, 49] on div "Далее" at bounding box center [575, 48] width 20 height 9
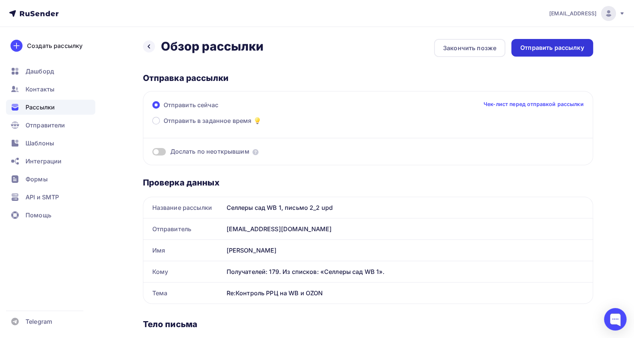
click at [547, 48] on div "Отправить рассылку" at bounding box center [552, 48] width 64 height 9
